Goal: Find contact information

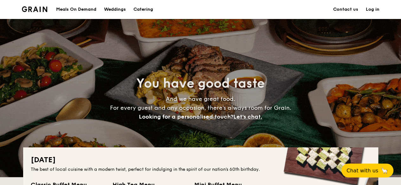
click at [341, 9] on link "Contact us" at bounding box center [345, 9] width 25 height 19
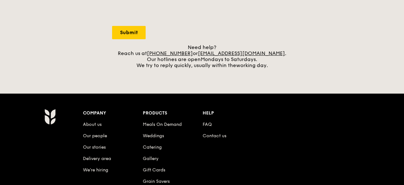
scroll to position [233, 0]
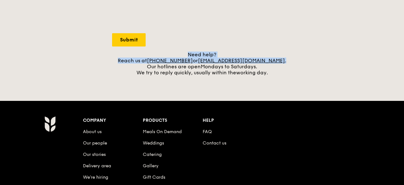
drag, startPoint x: 281, startPoint y: 57, endPoint x: 276, endPoint y: 59, distance: 6.0
click at [276, 59] on div "Need help? Reach us at [PHONE_NUMBER] or [EMAIL_ADDRESS][DOMAIN_NAME] . Our hot…" at bounding box center [202, 64] width 180 height 24
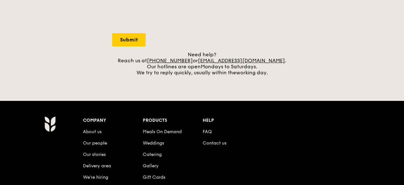
drag, startPoint x: 207, startPoint y: 60, endPoint x: 274, endPoint y: 60, distance: 67.8
click at [274, 60] on div "Need help? Reach us at [PHONE_NUMBER] or [EMAIL_ADDRESS][DOMAIN_NAME] . Our hot…" at bounding box center [202, 64] width 180 height 24
copy div "[EMAIL_ADDRESS][DOMAIN_NAME] ."
click at [173, 90] on div "Grain logo Meals On Demand Weddings Catering Contact us Log in Contact us We lo…" at bounding box center [202, 22] width 404 height 511
click at [175, 58] on link "[PHONE_NUMBER]" at bounding box center [170, 61] width 46 height 6
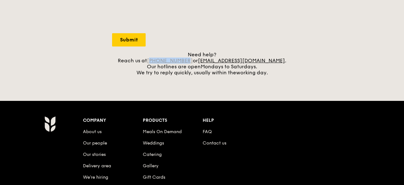
drag, startPoint x: 200, startPoint y: 58, endPoint x: 166, endPoint y: 58, distance: 34.2
click at [166, 58] on div "Need help? Reach us at [PHONE_NUMBER] or [EMAIL_ADDRESS][DOMAIN_NAME] . Our hot…" at bounding box center [202, 64] width 180 height 24
copy link "65 3163 5335"
